Goal: Download file/media

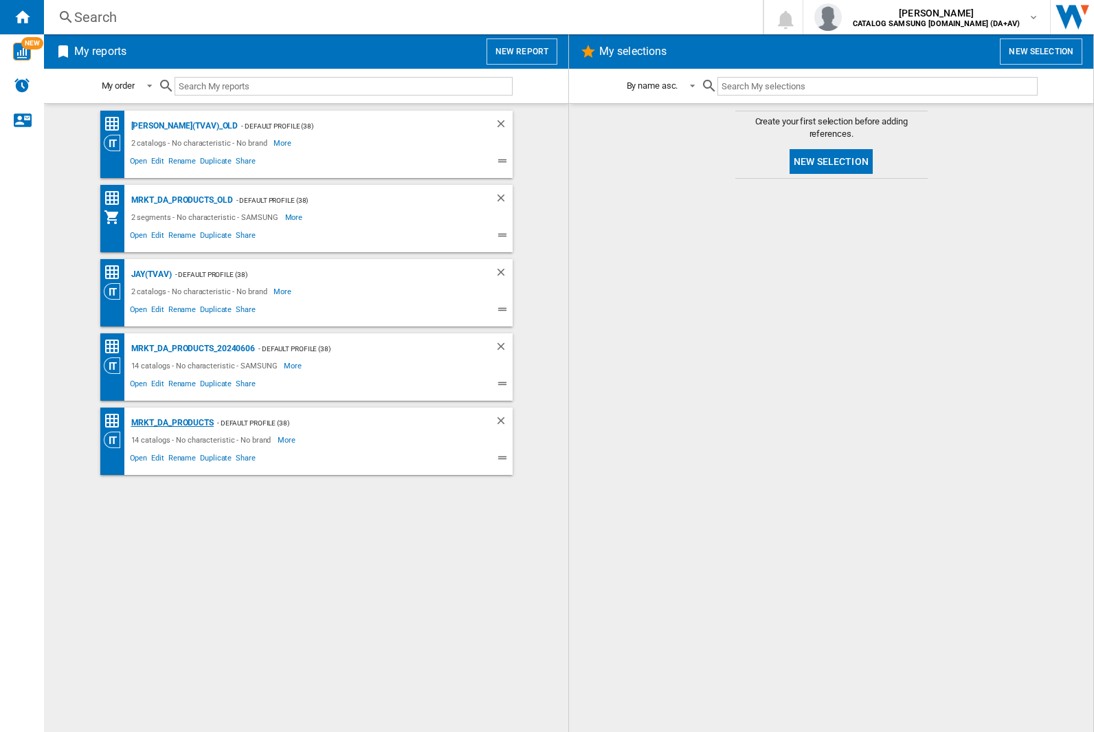
click at [172, 423] on div "MRKT_DA_PRODUCTS" at bounding box center [171, 422] width 86 height 17
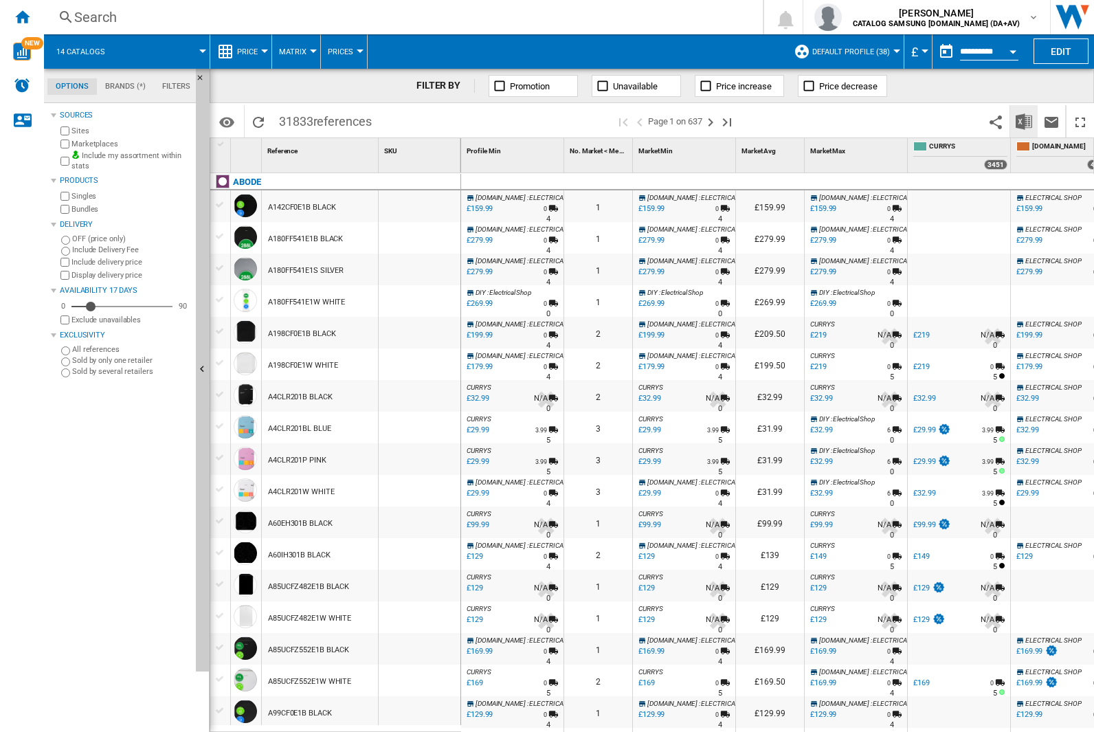
click at [1023, 120] on img "Download in Excel" at bounding box center [1024, 121] width 16 height 16
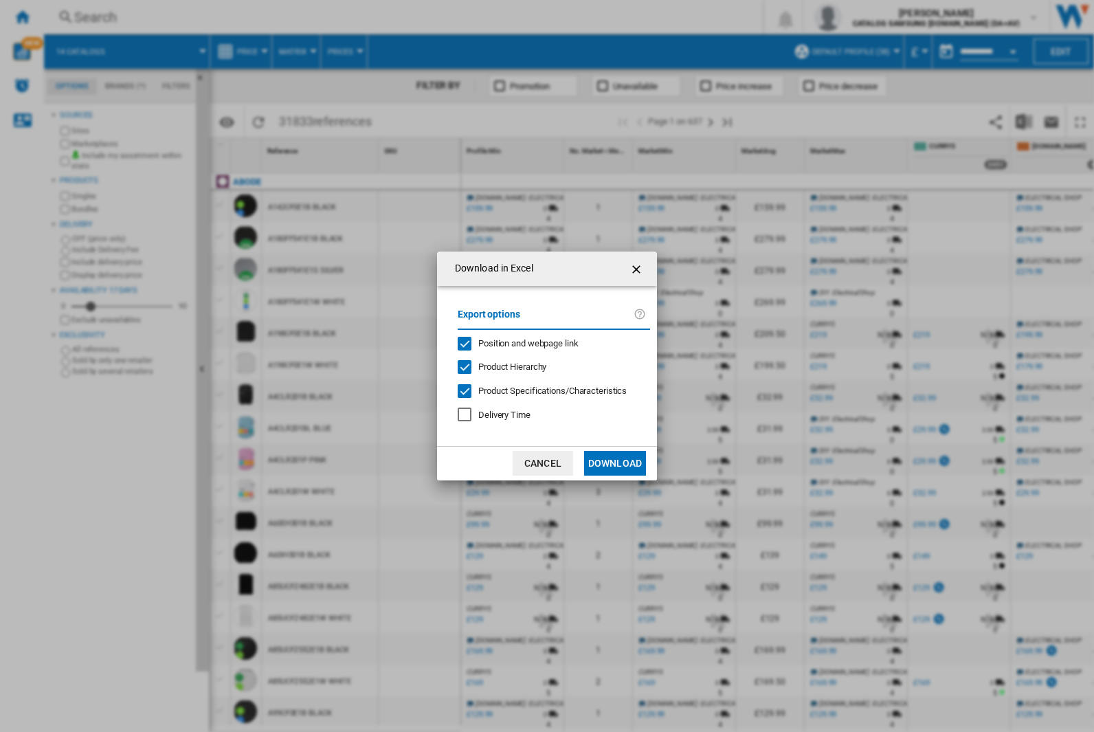
click at [520, 343] on span "Position and webpage link" at bounding box center [528, 343] width 100 height 10
click at [615, 463] on button "Download" at bounding box center [615, 463] width 62 height 25
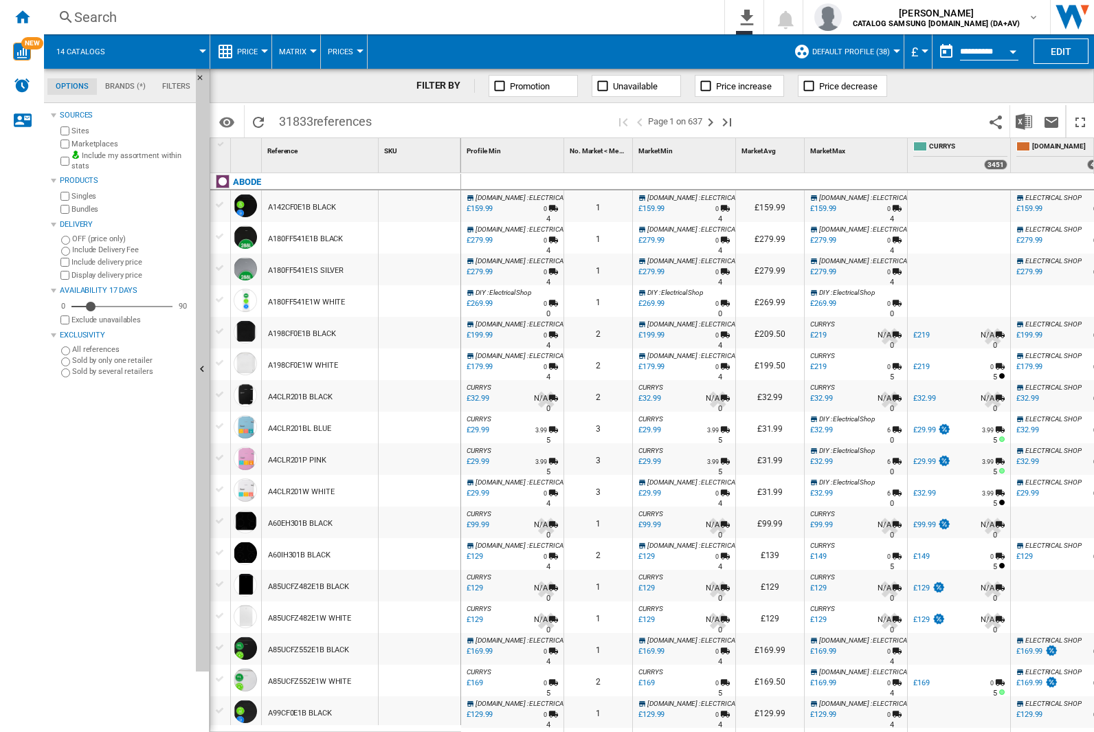
click at [1002, 91] on div "FILTER BY Promotion Unavailable Price increase Price decrease" at bounding box center [652, 86] width 884 height 34
